Goal: Task Accomplishment & Management: Manage account settings

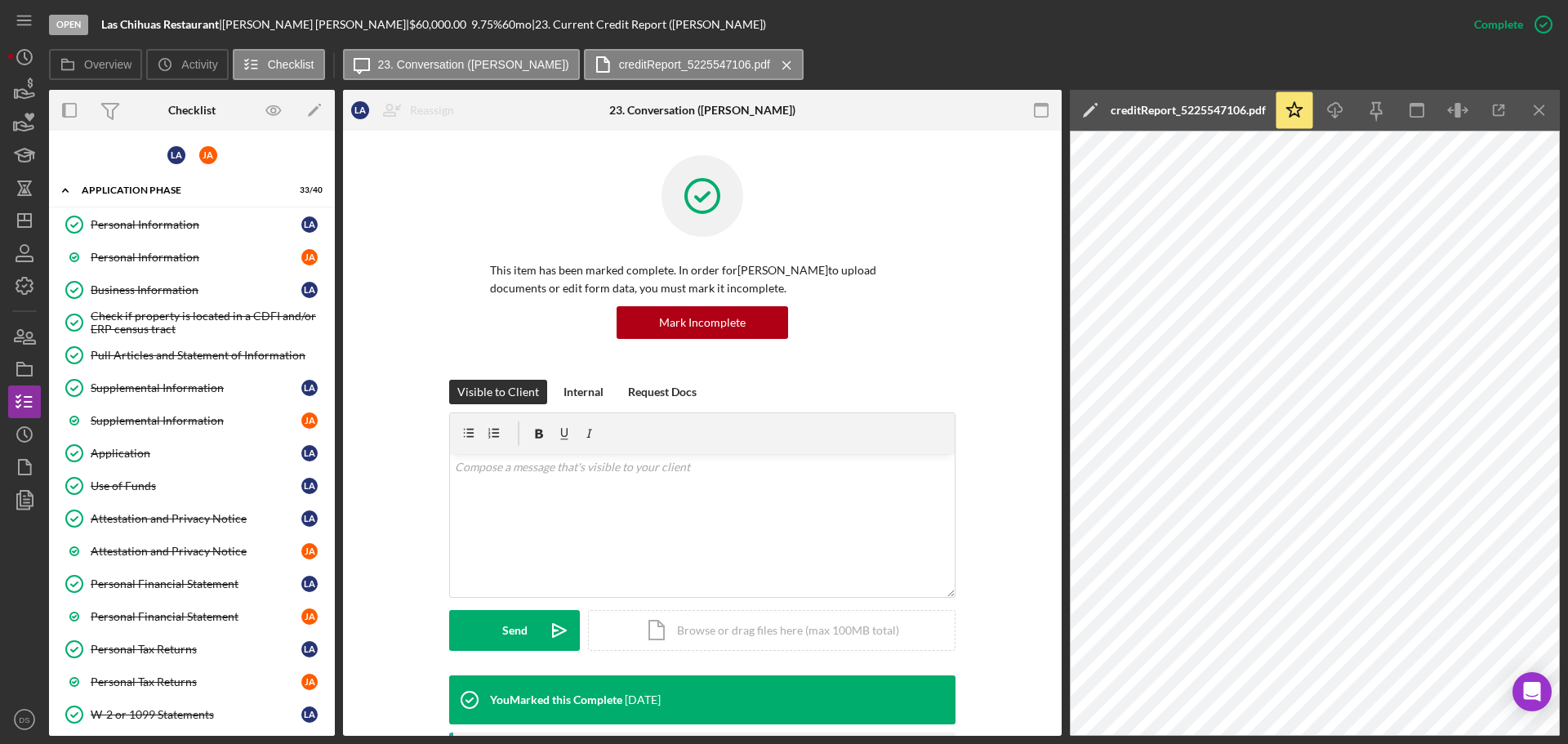
scroll to position [571, 0]
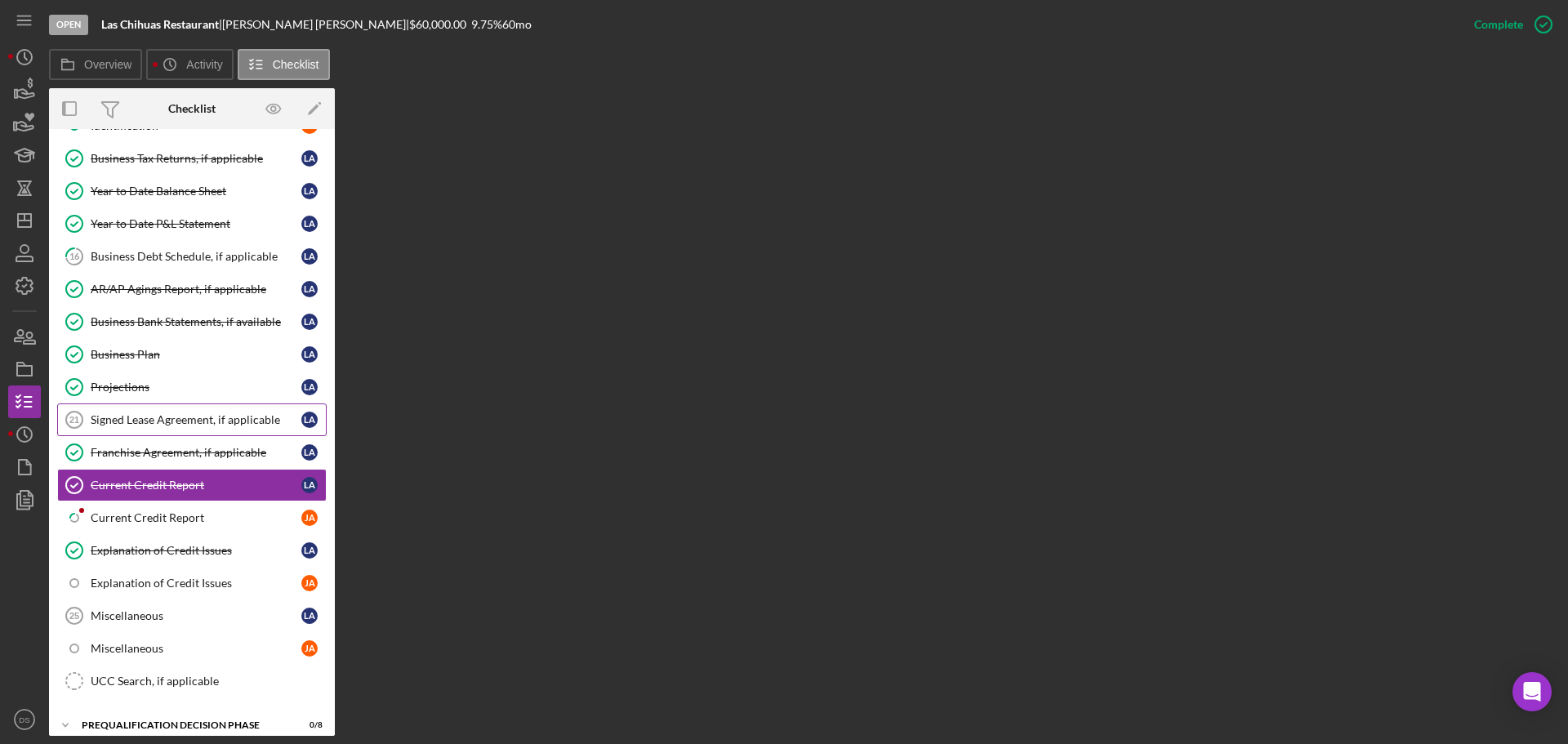
scroll to position [787, 0]
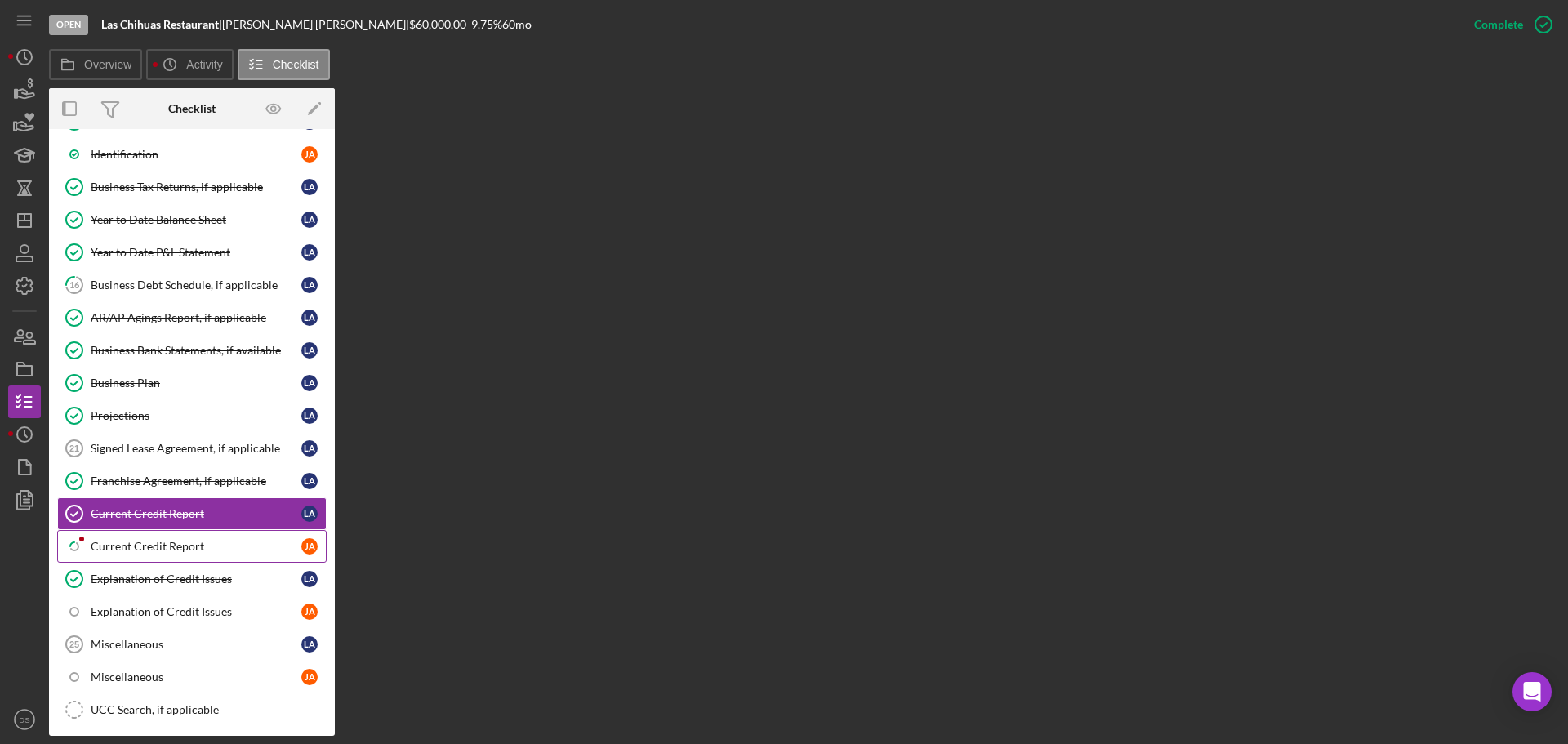
click at [141, 540] on div "Current Credit Report" at bounding box center [196, 546] width 211 height 13
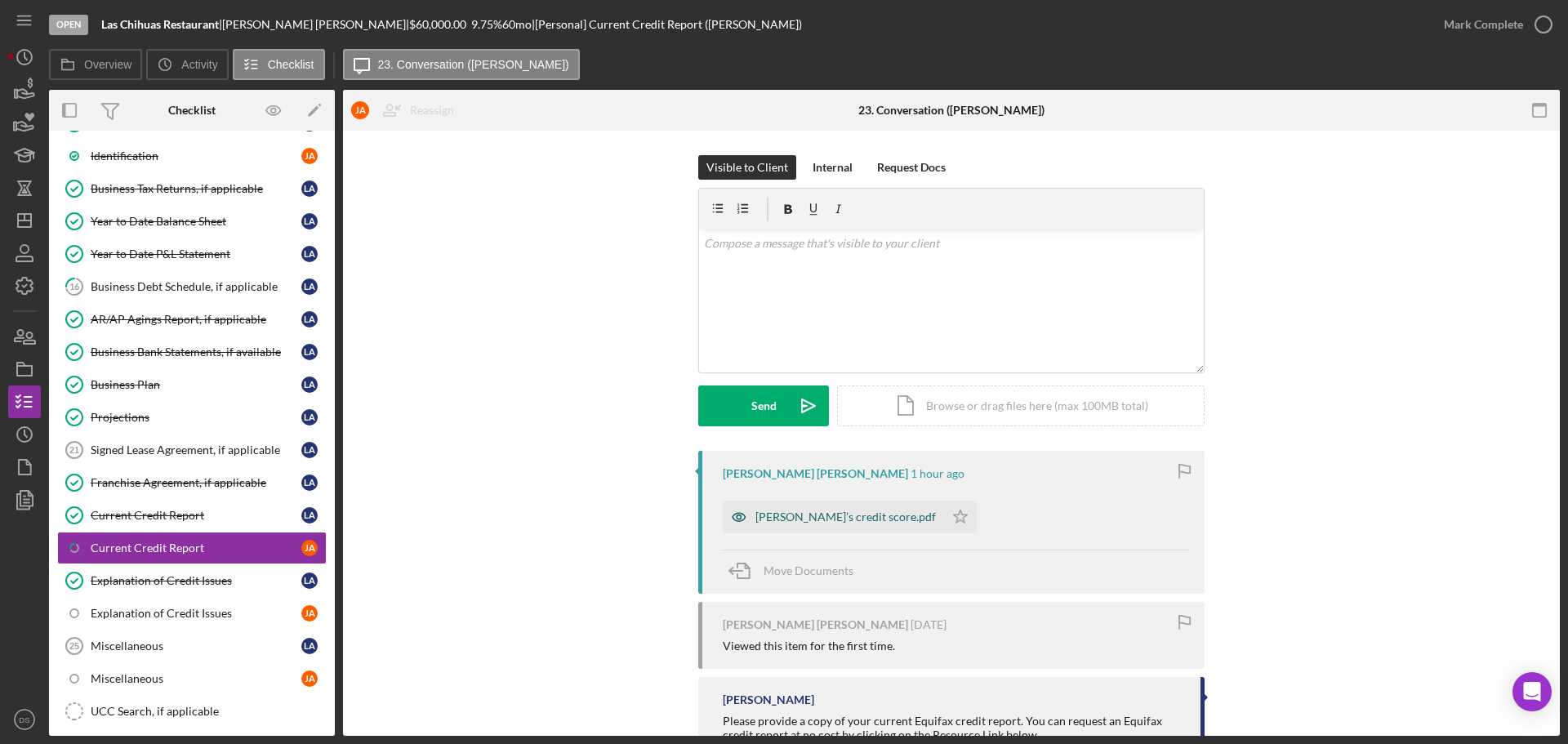
click at [818, 524] on div "Jose’s credit score.pdf" at bounding box center [834, 516] width 221 height 33
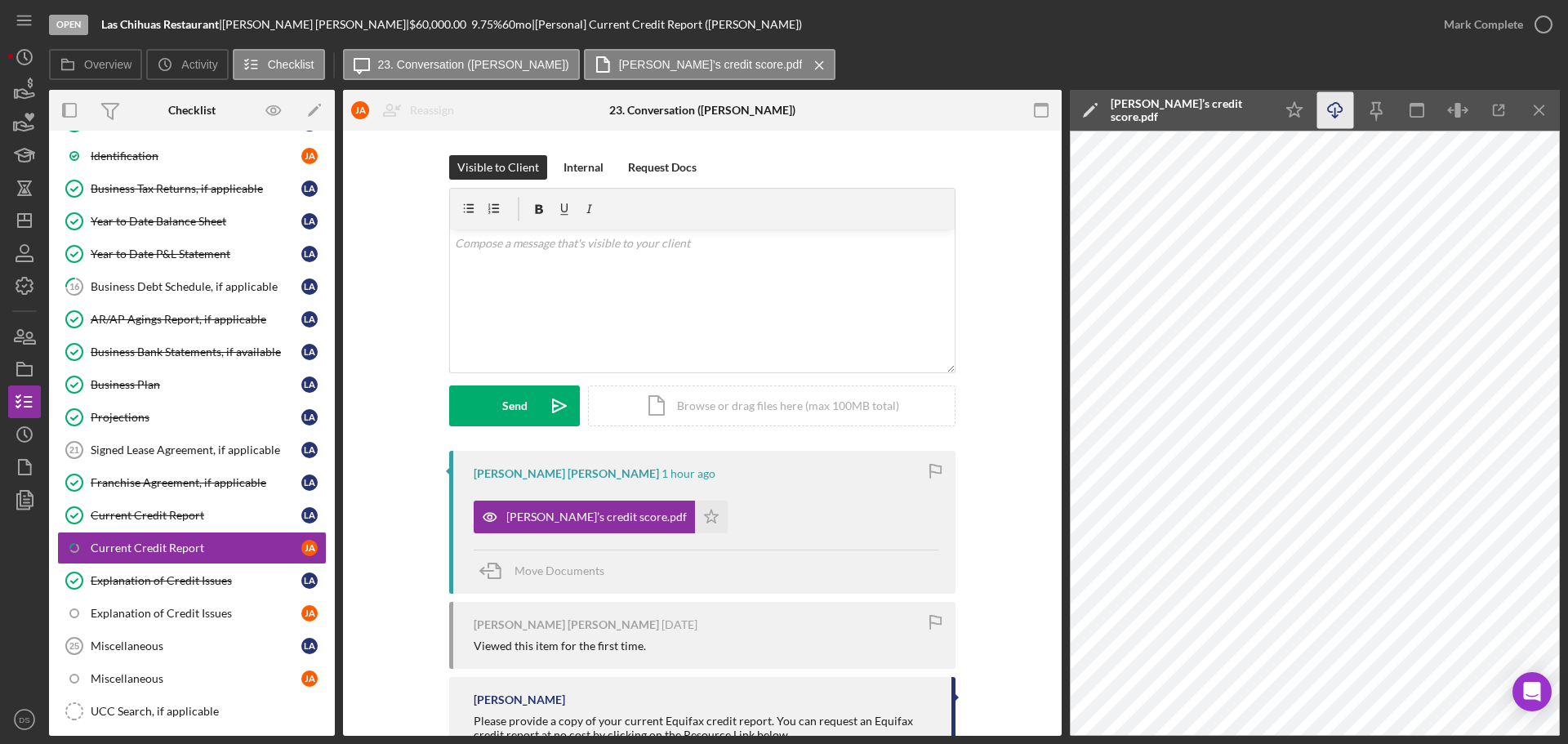
click at [1336, 110] on icon "Icon/Download" at bounding box center [1335, 111] width 37 height 37
click at [27, 336] on icon "button" at bounding box center [30, 338] width 12 height 12
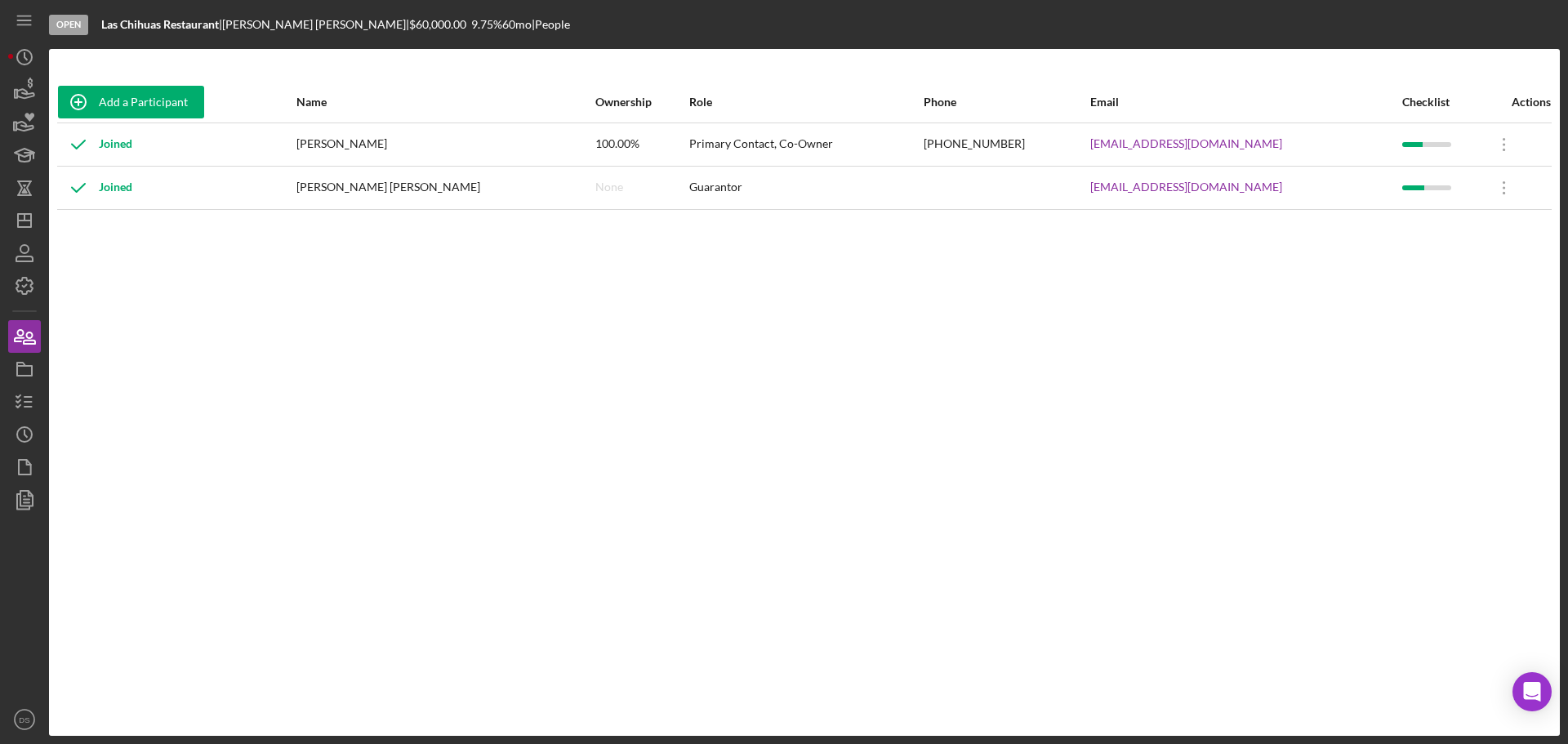
click at [1102, 254] on div "Add a Participant Name Ownership Role Phone Email Checklist Actions Joined Lili…" at bounding box center [804, 393] width 1511 height 622
drag, startPoint x: 1091, startPoint y: 194, endPoint x: 1248, endPoint y: 183, distance: 157.4
click at [1248, 183] on tr "Joined Jose Alvarez Tostado None Guarantor manolotostado@icloud.com Icon/Overfl…" at bounding box center [804, 187] width 1495 height 43
click at [31, 209] on icon "Icon/Dashboard" at bounding box center [24, 220] width 40 height 40
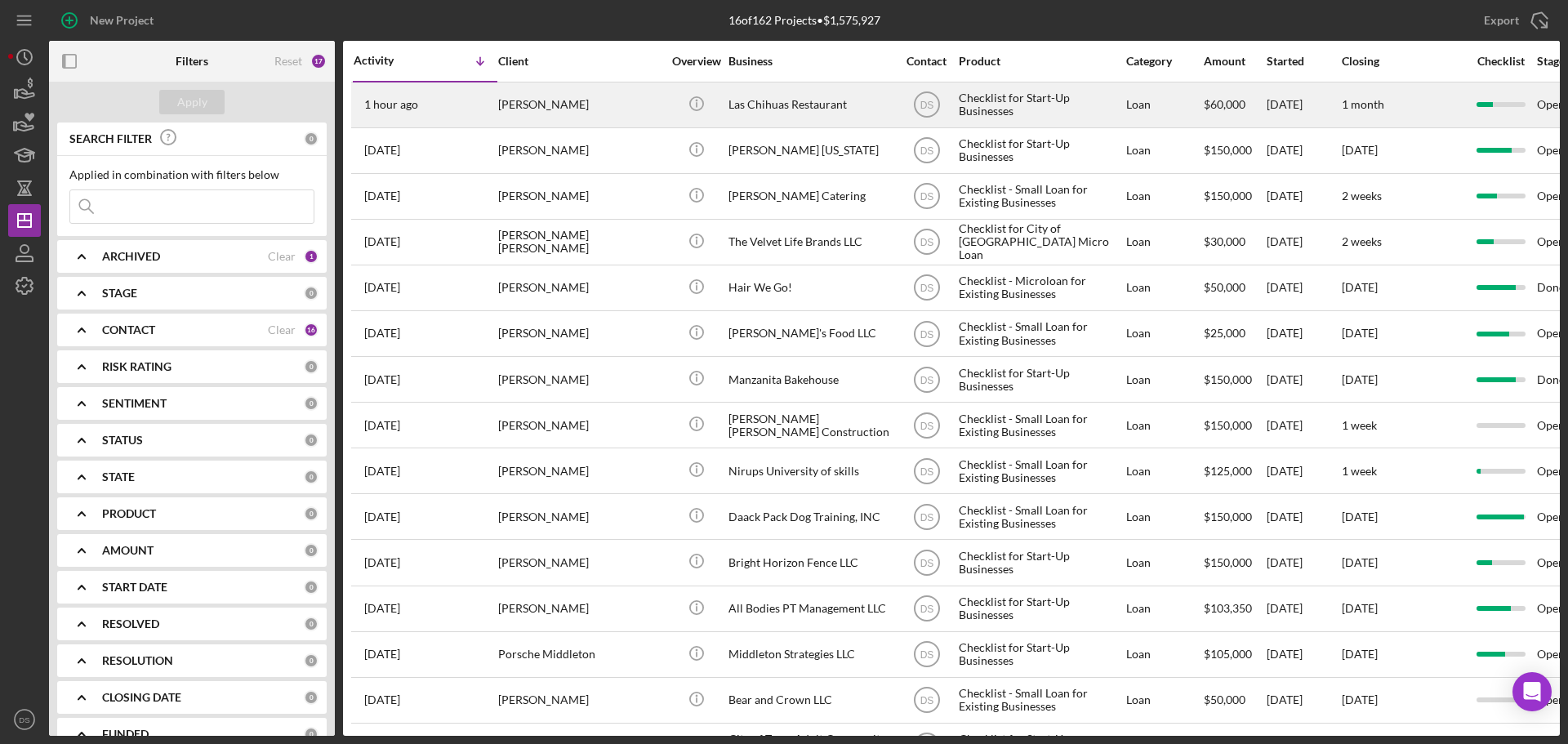
click at [613, 109] on div "[PERSON_NAME]" at bounding box center [580, 105] width 164 height 43
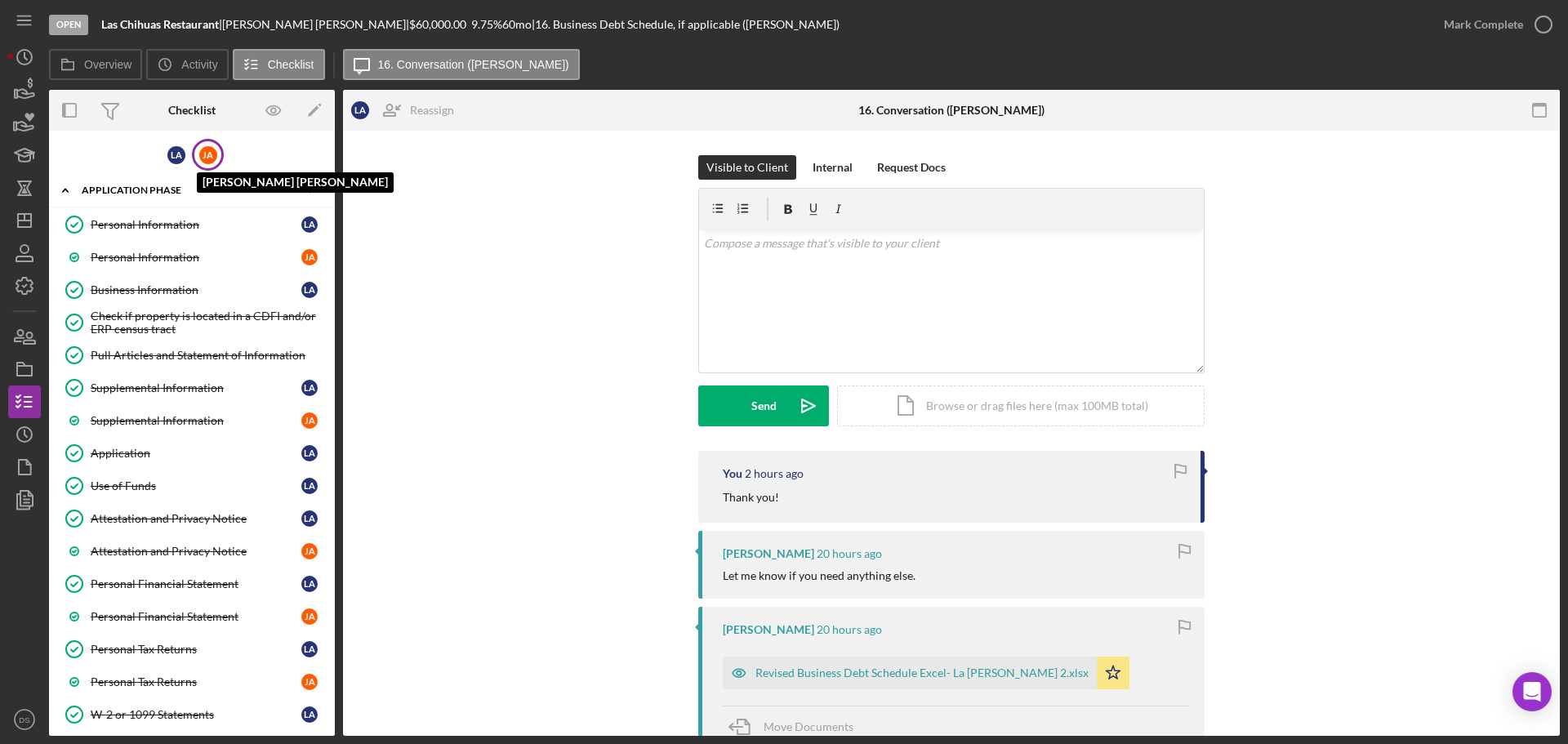
click at [206, 156] on div "J A" at bounding box center [208, 155] width 18 height 18
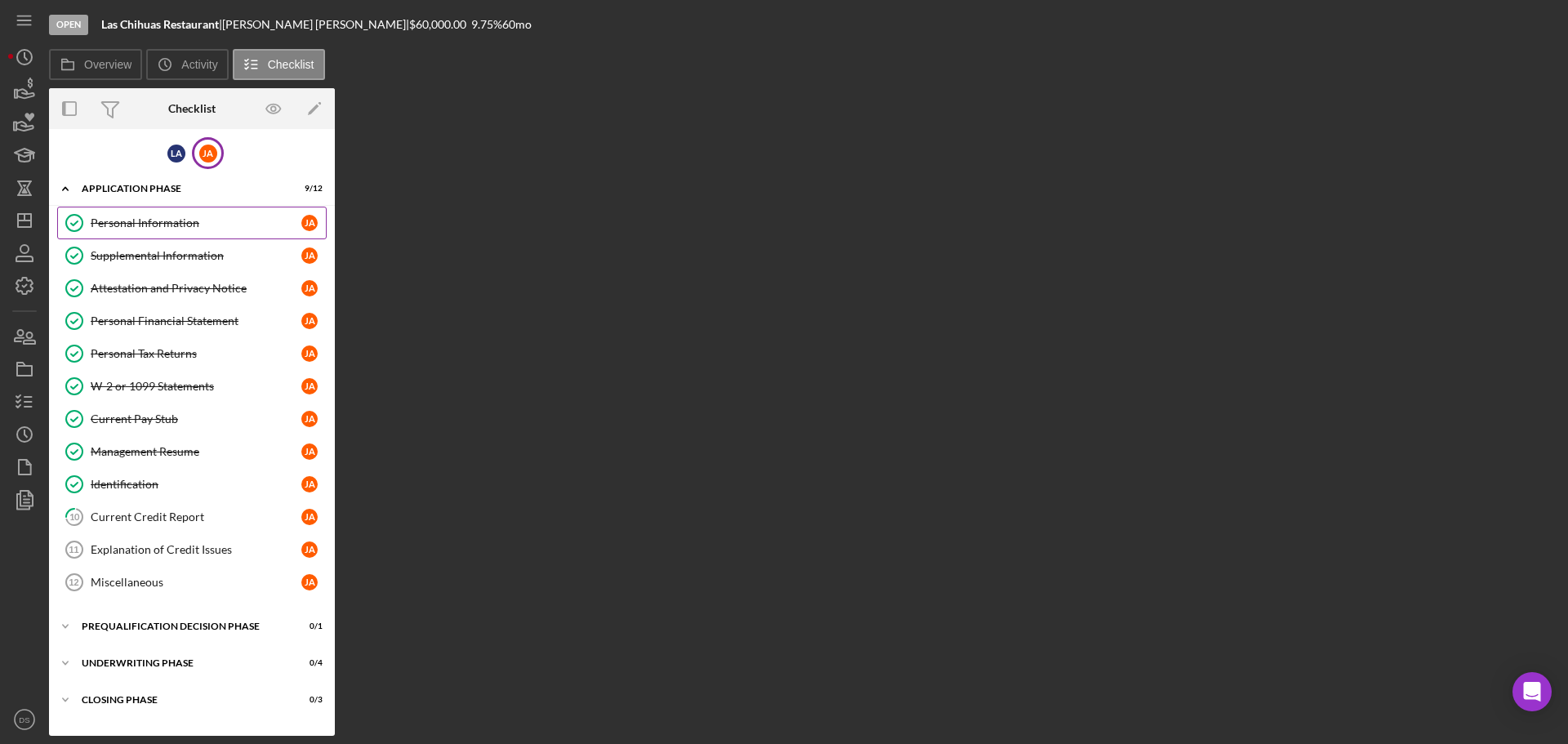
click at [121, 220] on div "Personal Information" at bounding box center [196, 222] width 211 height 13
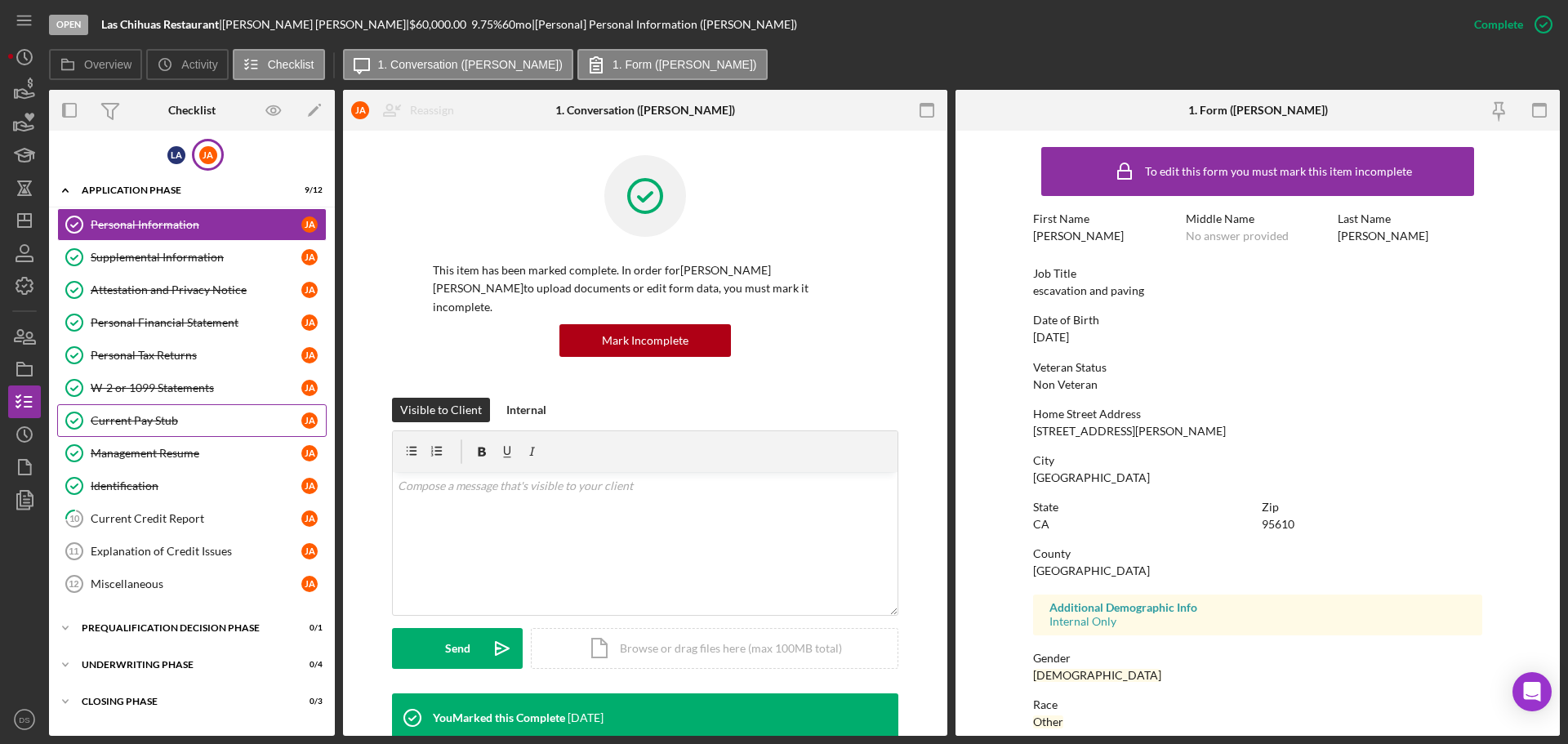
click at [178, 416] on div "Current Pay Stub" at bounding box center [196, 420] width 211 height 13
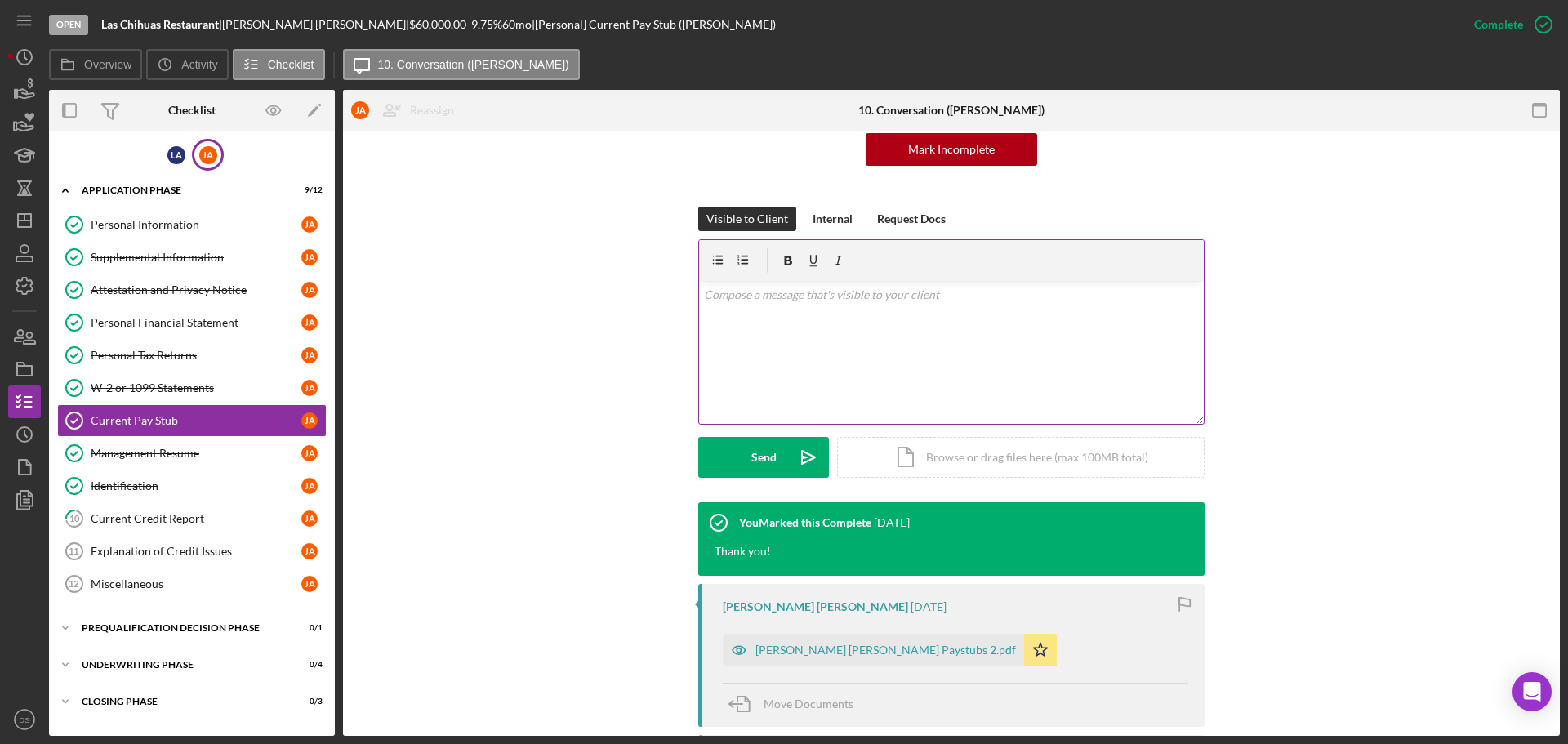
scroll to position [364, 0]
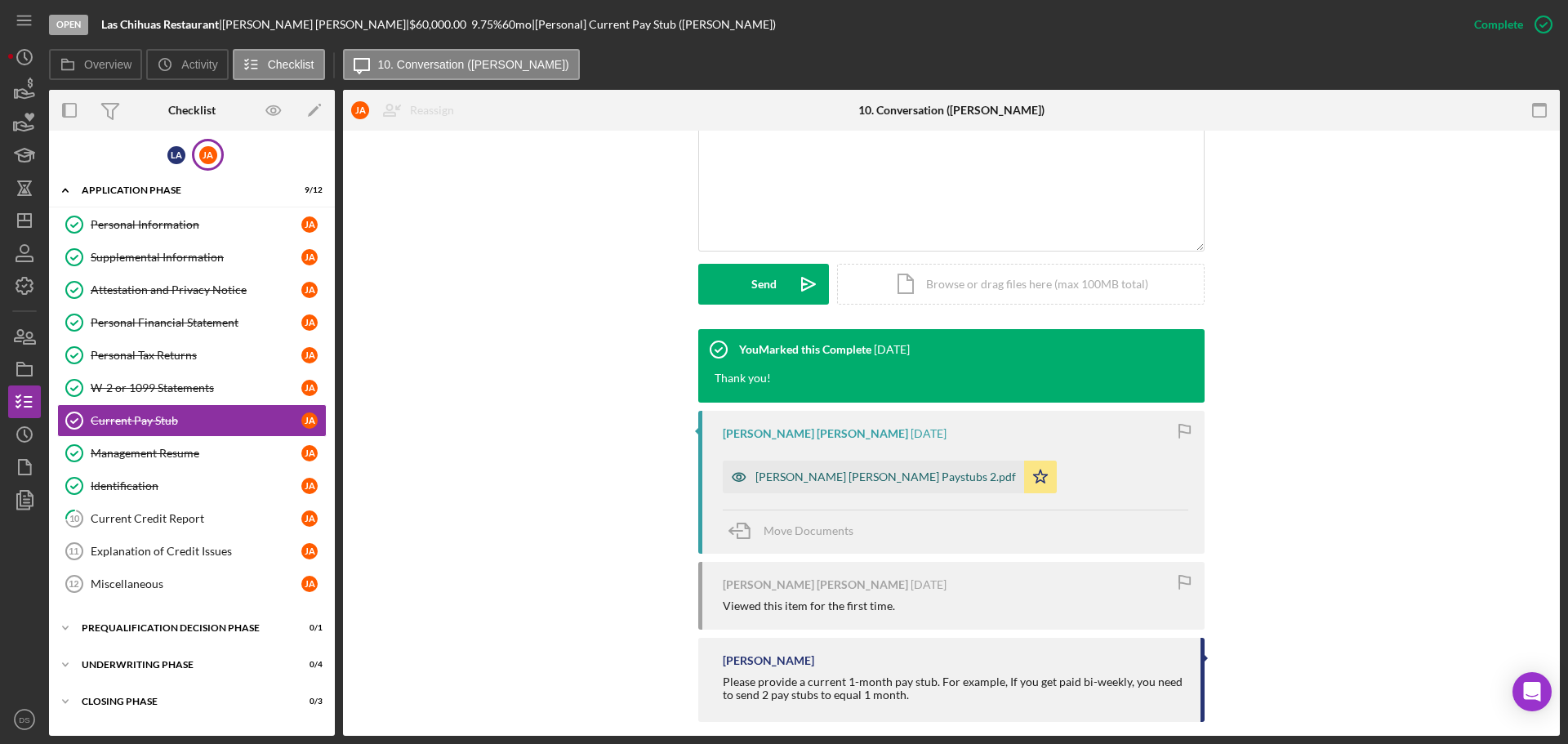
click at [876, 471] on div "José Álvarez Tostado Paystubs 2.pdf" at bounding box center [886, 477] width 261 height 13
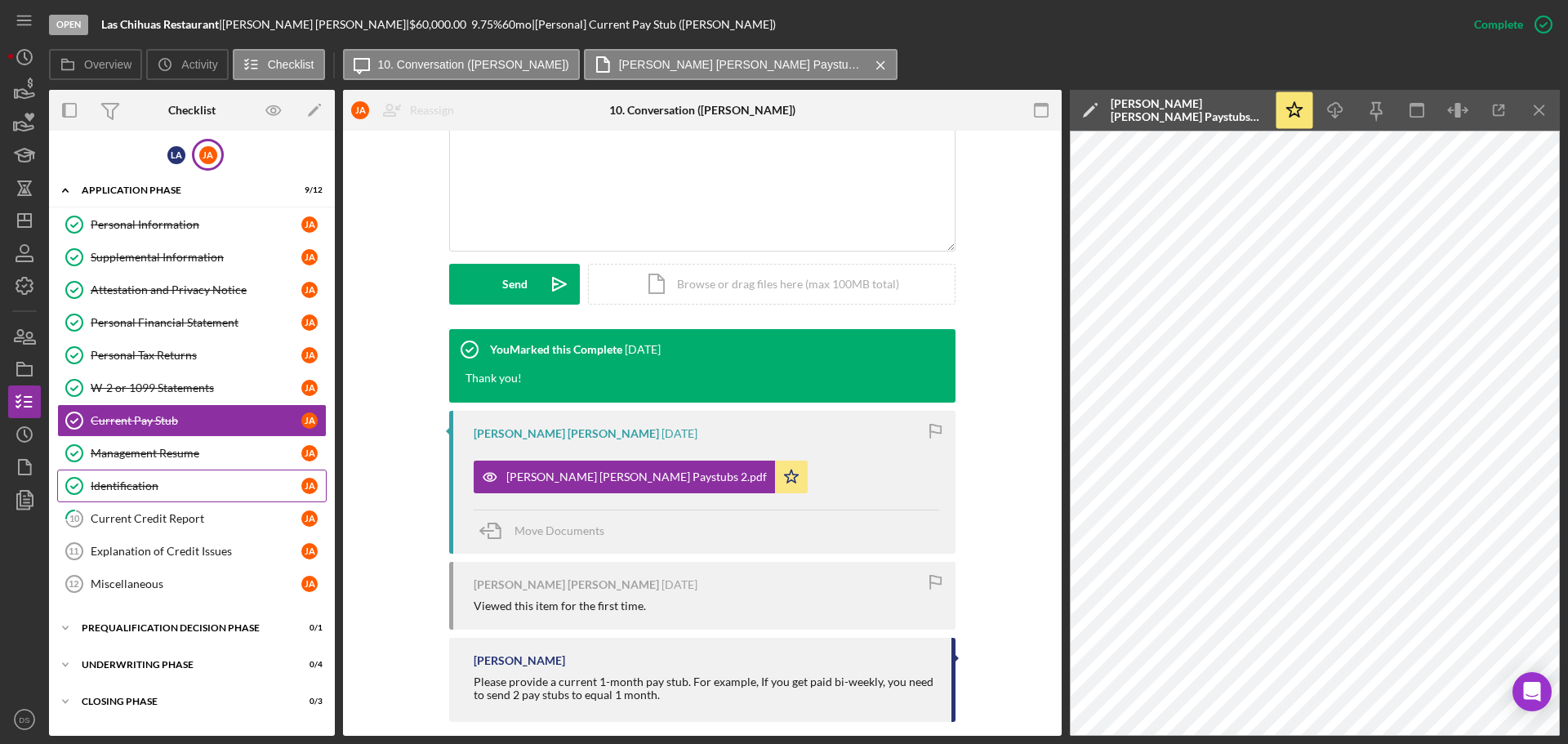
click at [165, 480] on div "Identification" at bounding box center [196, 485] width 211 height 13
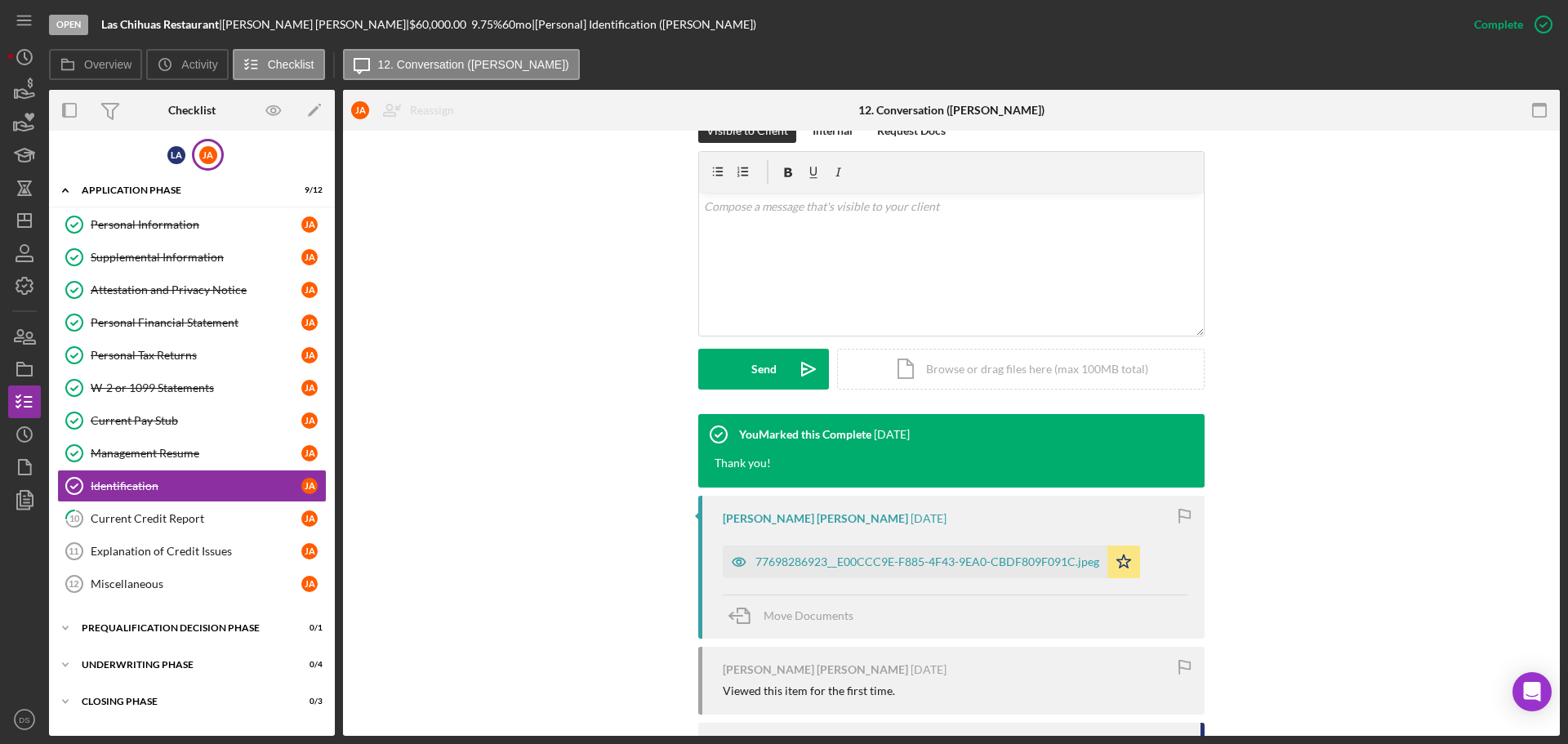
scroll to position [251, 0]
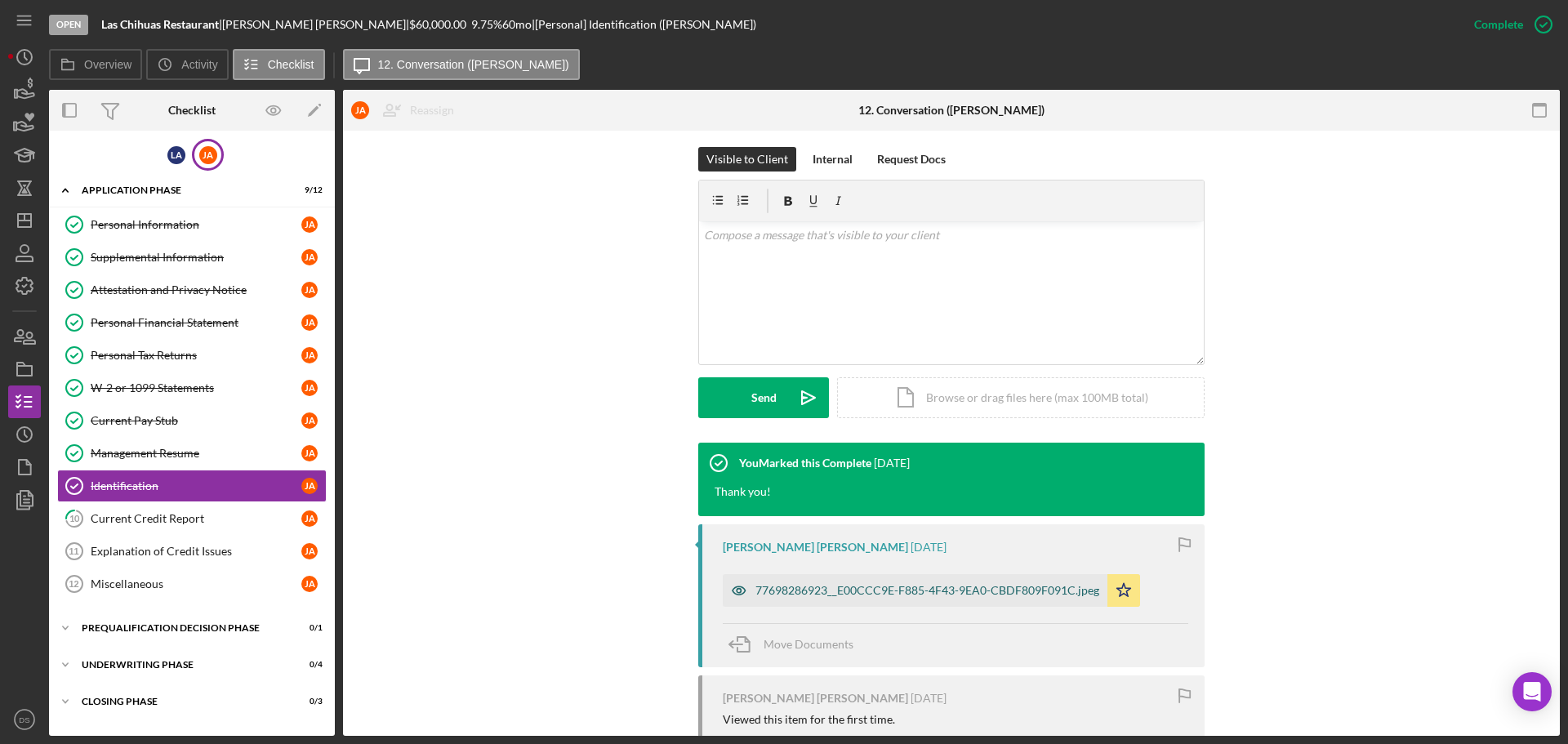
click at [878, 574] on div "77698286923__E00CCC9E-F885-4F43-9EA0-CBDF809F091C.jpeg" at bounding box center [916, 590] width 385 height 33
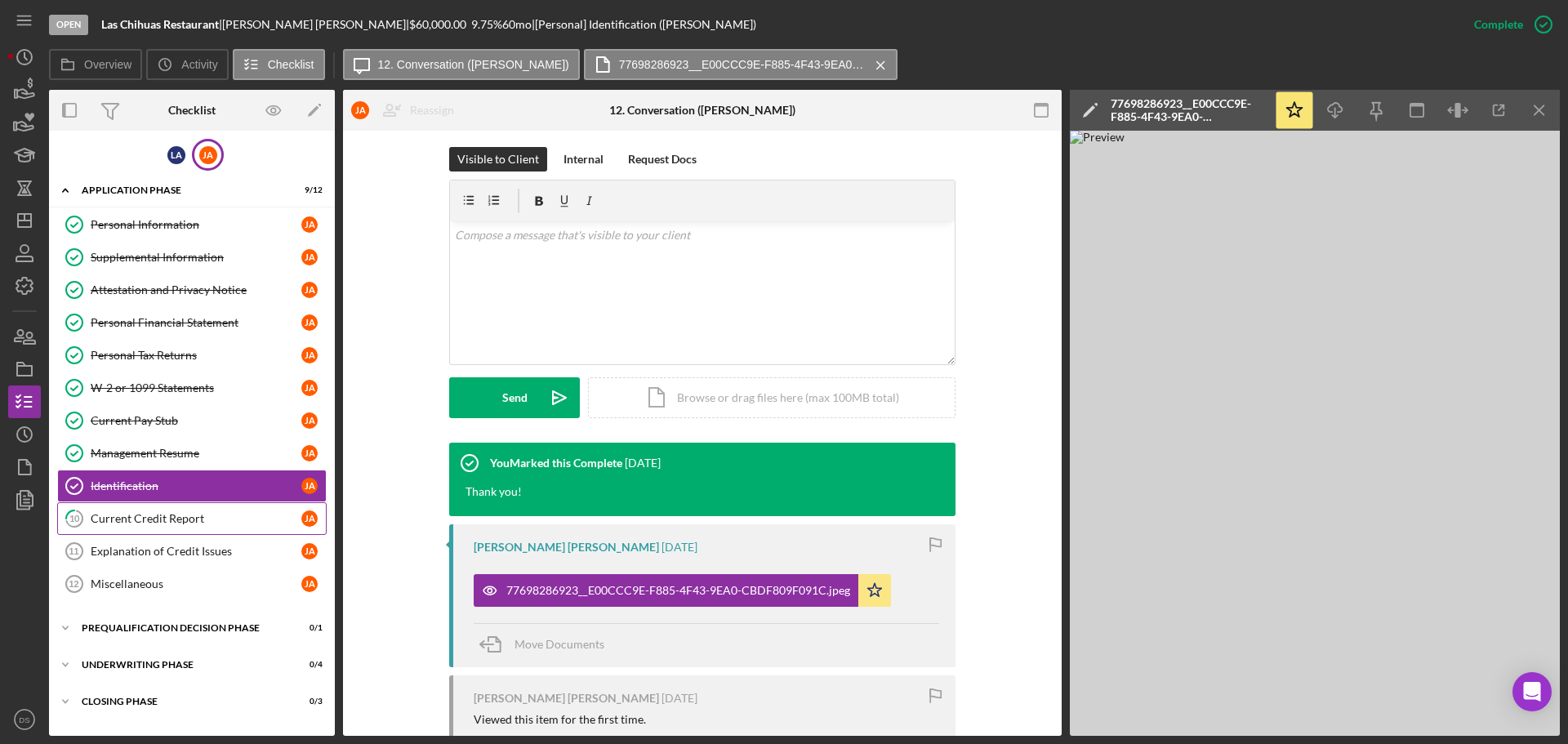
click at [208, 527] on link "10 Current Credit Report J A" at bounding box center [191, 518] width 269 height 33
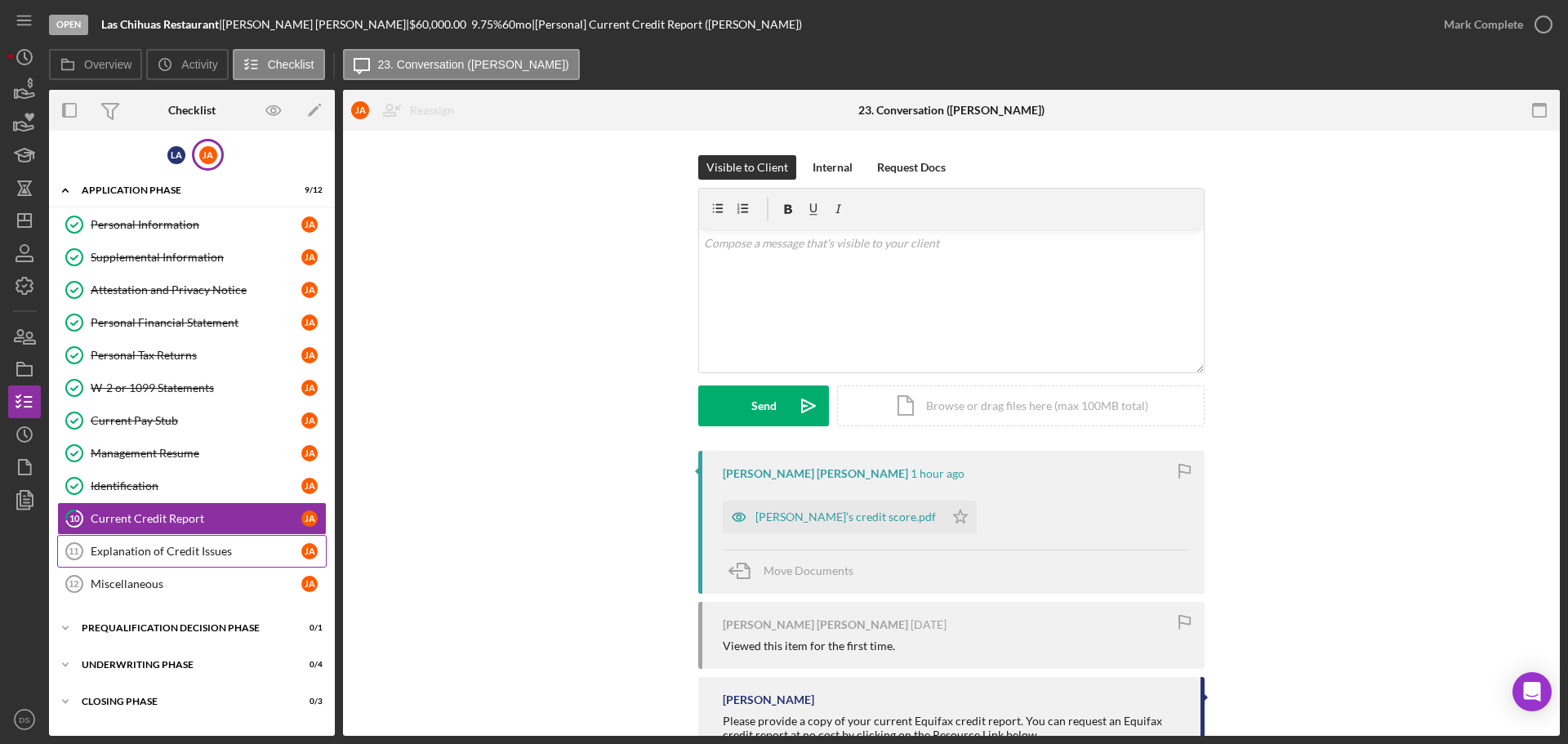
click at [207, 543] on link "Explanation of Credit Issues 11 Explanation of Credit Issues J A" at bounding box center [191, 551] width 269 height 33
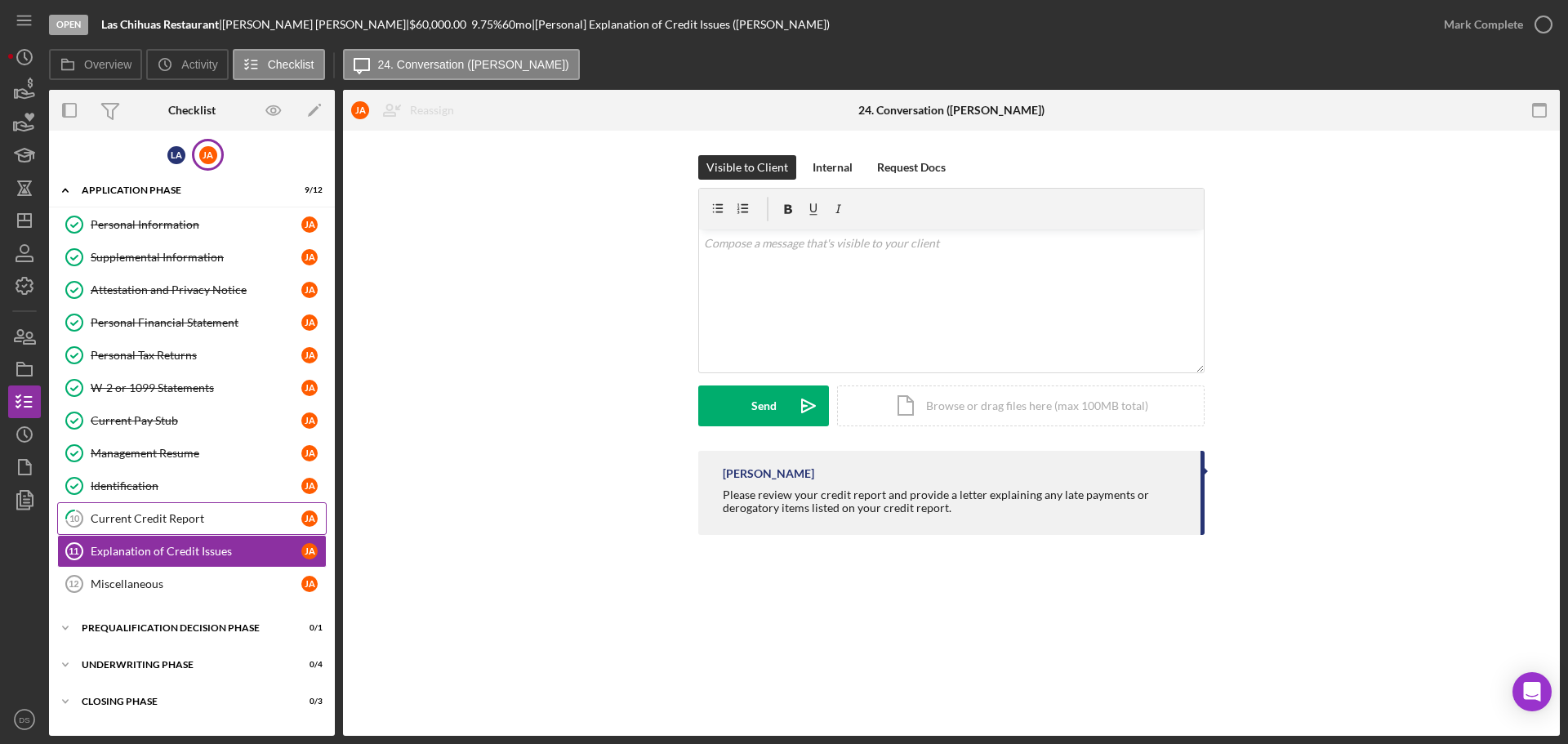
click at [213, 520] on div "Current Credit Report" at bounding box center [196, 518] width 211 height 13
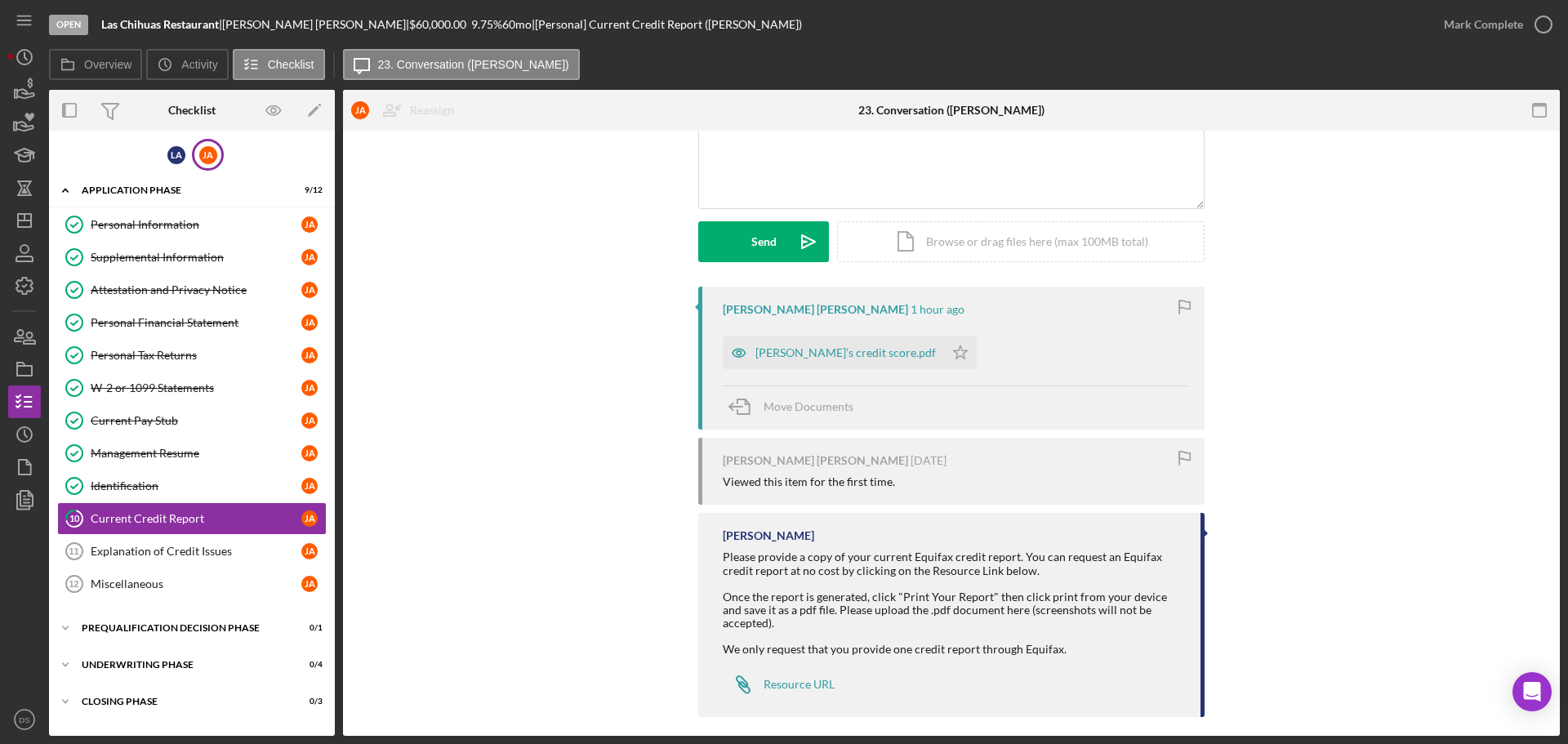
scroll to position [165, 0]
